Goal: Find specific page/section: Find specific page/section

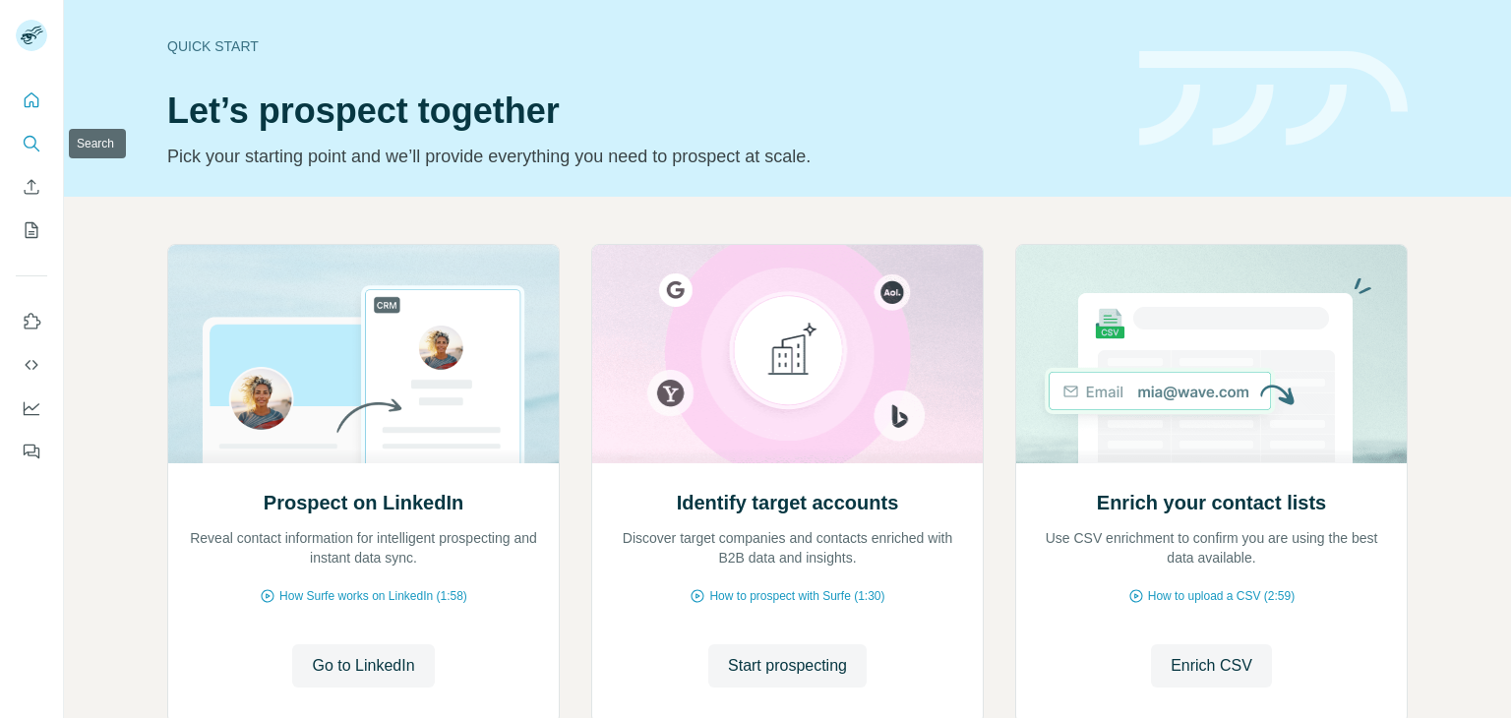
click at [31, 143] on icon "Search" at bounding box center [32, 144] width 20 height 20
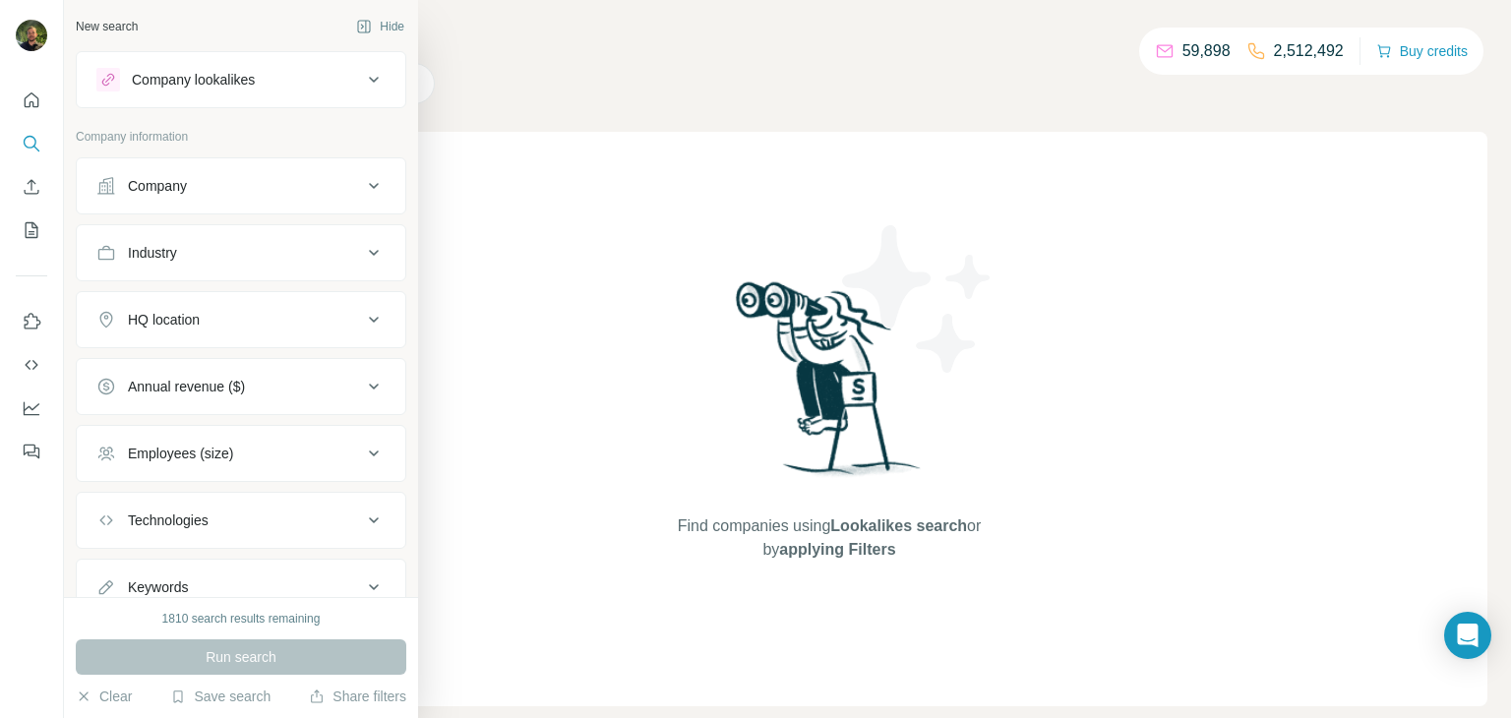
click at [151, 186] on div "Company" at bounding box center [157, 186] width 59 height 20
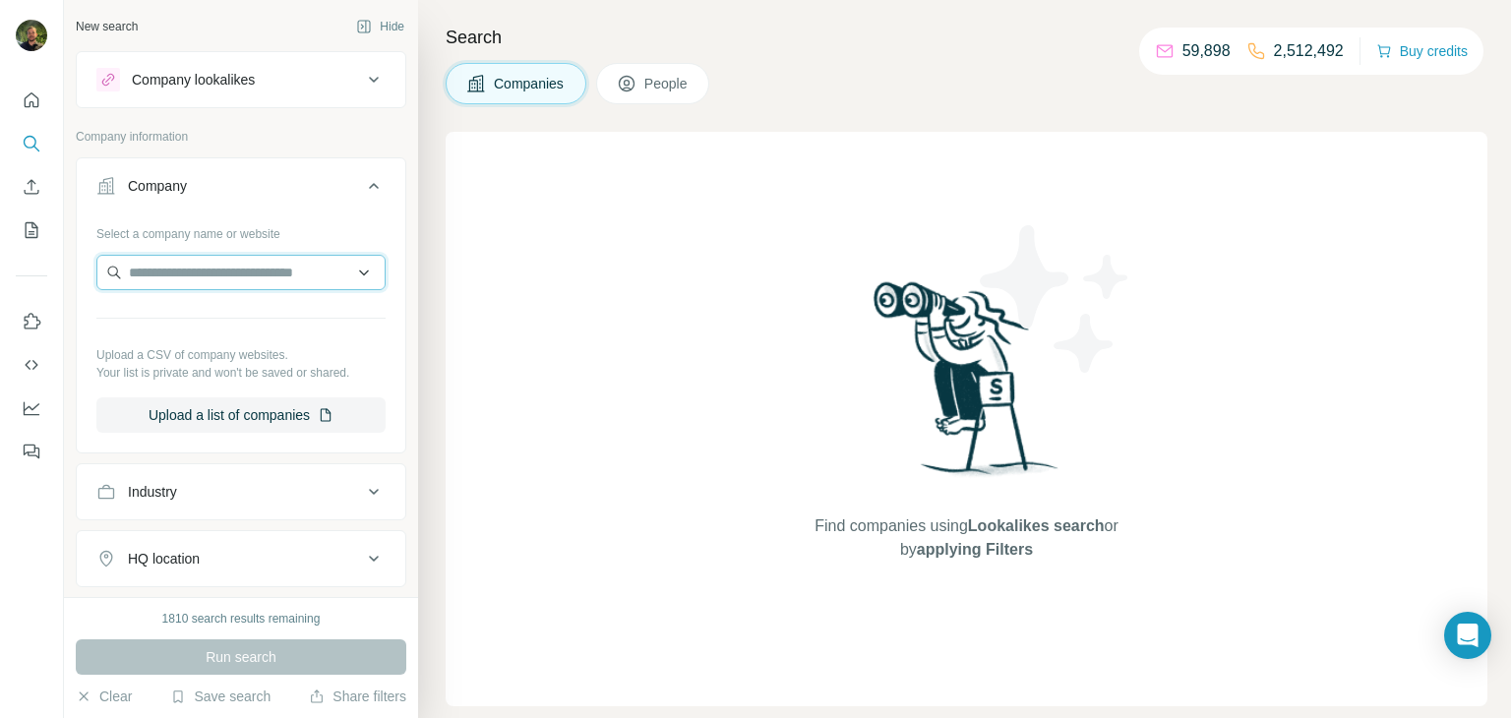
click at [230, 284] on input "text" at bounding box center [240, 272] width 289 height 35
type input "**********"
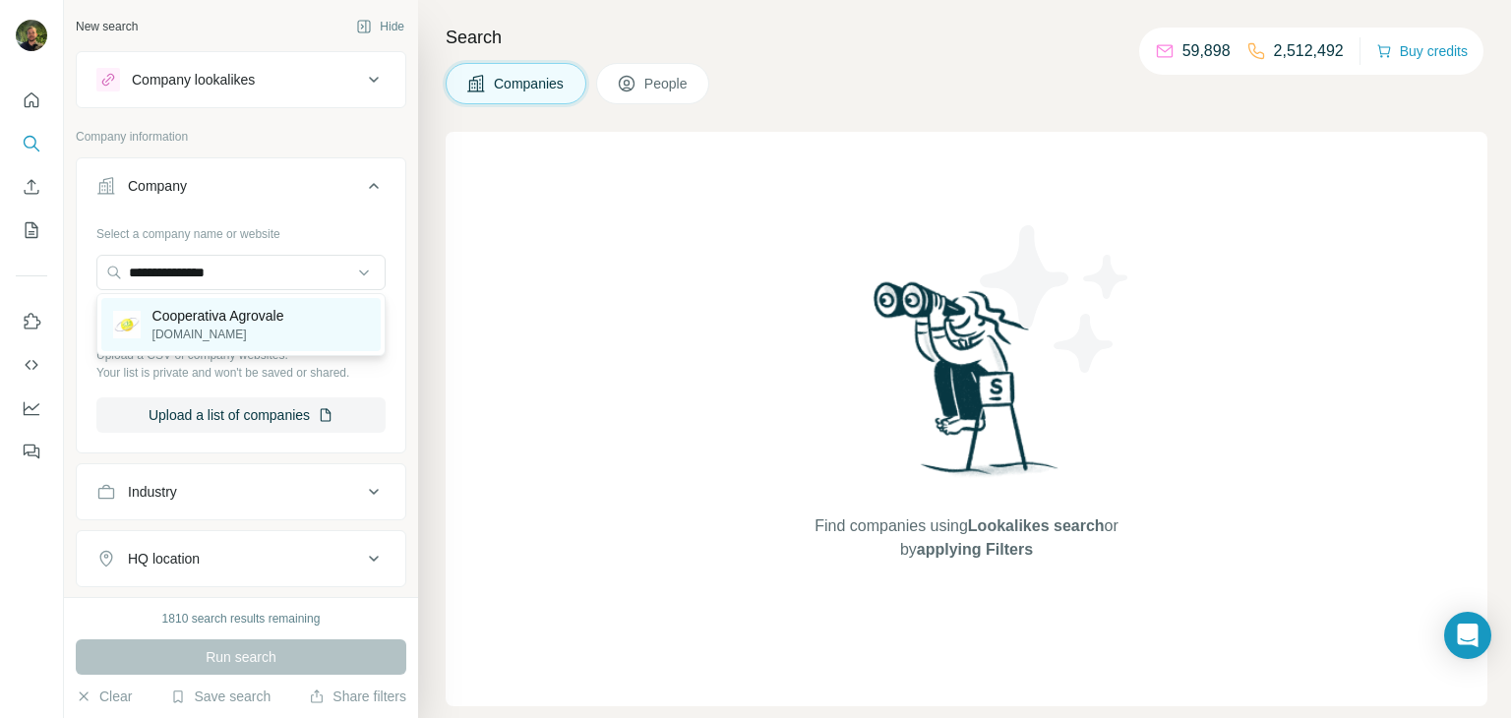
click at [172, 313] on p "Cooperativa Agrovale" at bounding box center [219, 316] width 132 height 20
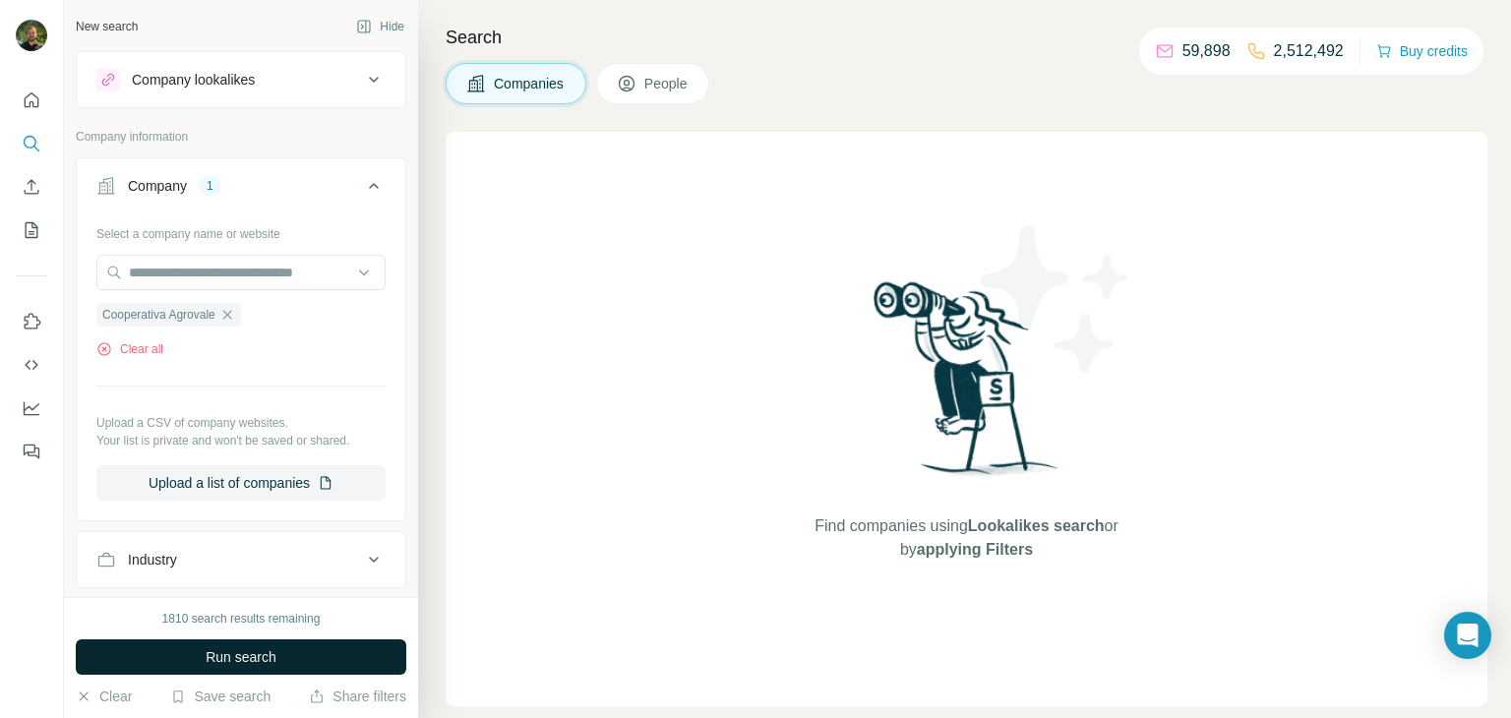
click at [299, 660] on button "Run search" at bounding box center [241, 657] width 331 height 35
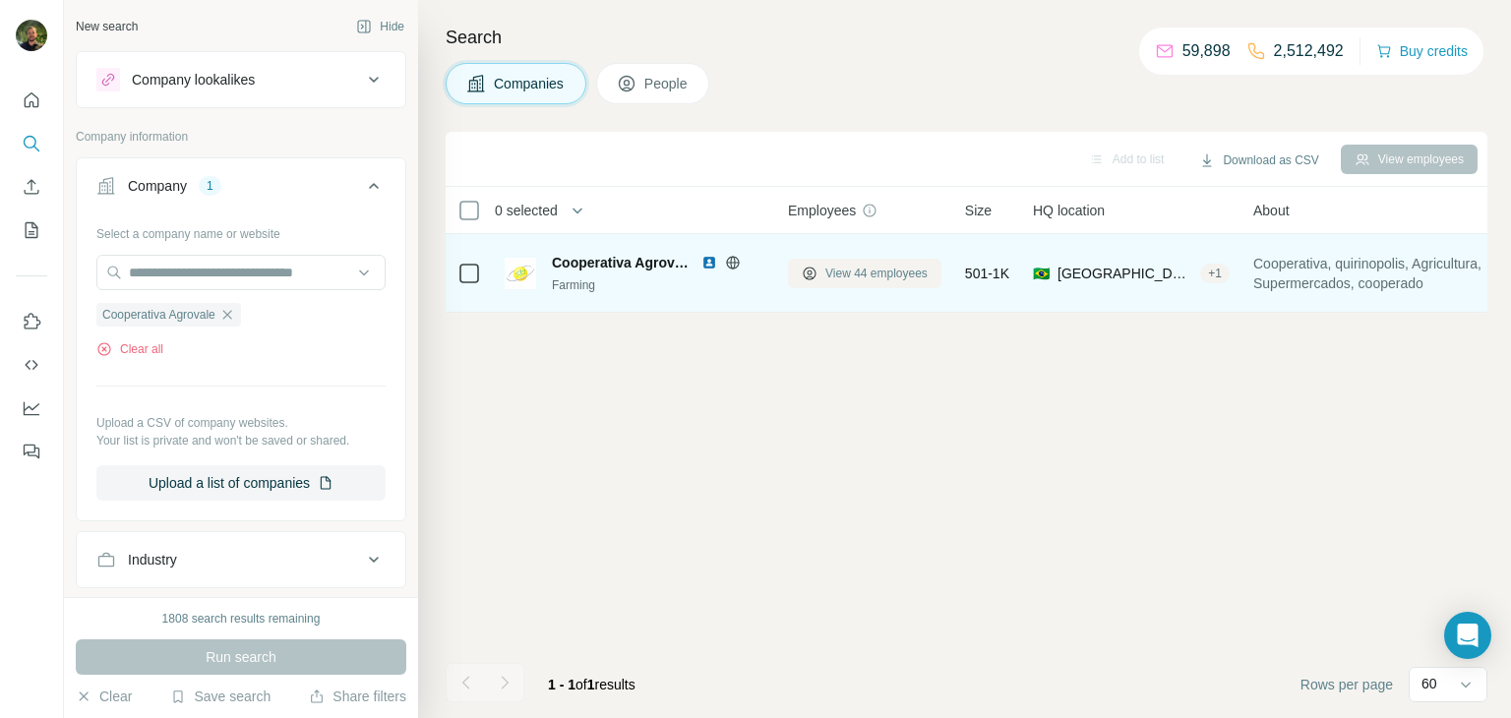
click at [814, 282] on button "View 44 employees" at bounding box center [865, 274] width 154 height 30
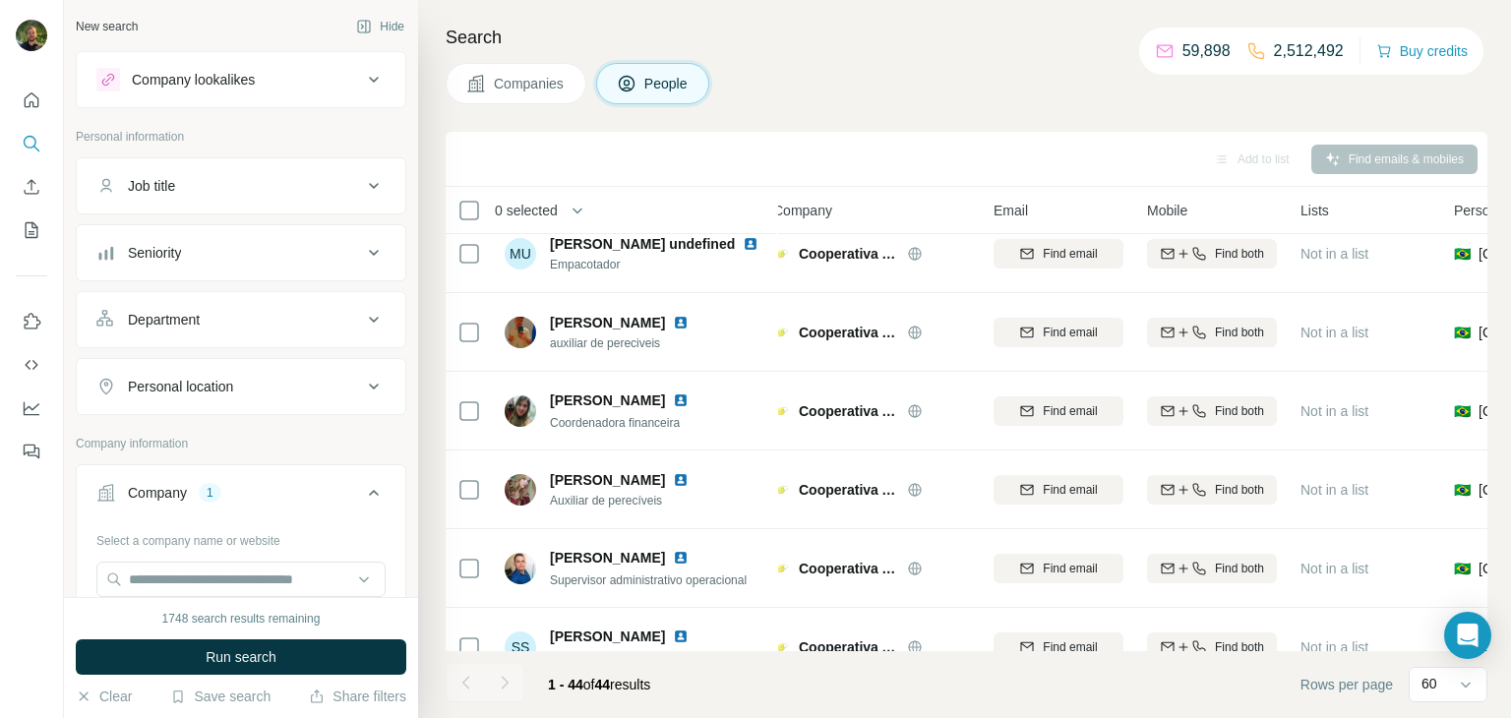
scroll to position [2933, 15]
